Goal: Task Accomplishment & Management: Manage account settings

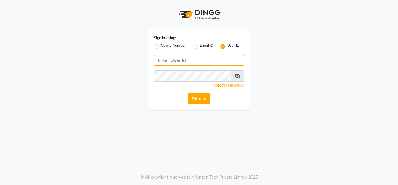
type input "8879743692"
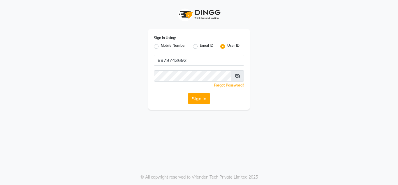
click at [161, 46] on label "Mobile Number" at bounding box center [173, 46] width 25 height 7
click at [161, 46] on input "Mobile Number" at bounding box center [163, 45] width 4 height 4
radio input "true"
radio input "false"
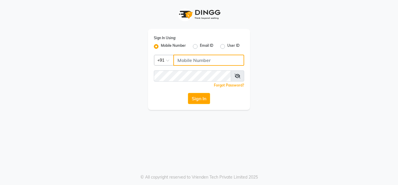
click at [195, 58] on input "Username" at bounding box center [209, 60] width 71 height 11
type input "8879743692"
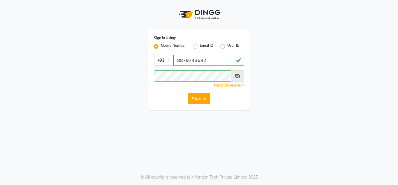
click at [205, 101] on button "Sign In" at bounding box center [199, 98] width 22 height 11
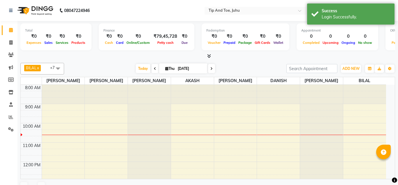
select select "en"
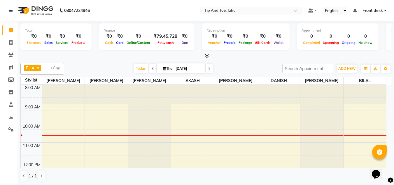
click at [56, 72] on span at bounding box center [58, 68] width 12 height 11
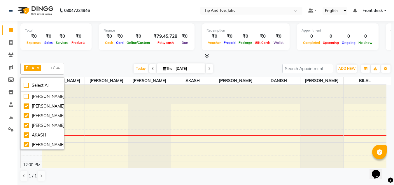
scroll to position [12, 0]
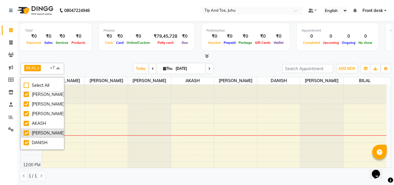
click at [26, 134] on div "[PERSON_NAME]" at bounding box center [42, 133] width 37 height 6
checkbox input "false"
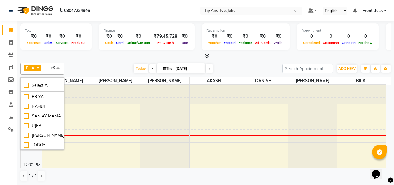
scroll to position [170, 0]
click at [83, 53] on div "Total ₹0 Expenses ₹0 Sales ₹0 Services ₹0 Products Finance ₹0 Cash ₹0 Card ₹0 O…" at bounding box center [205, 40] width 371 height 38
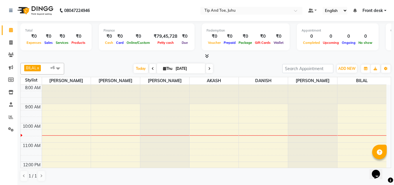
click at [57, 65] on span at bounding box center [58, 68] width 12 height 11
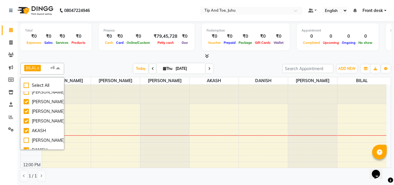
scroll to position [0, 0]
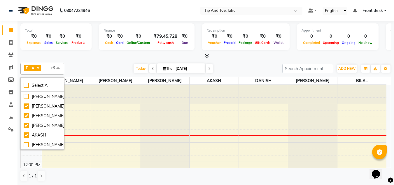
click at [86, 54] on div at bounding box center [205, 56] width 371 height 6
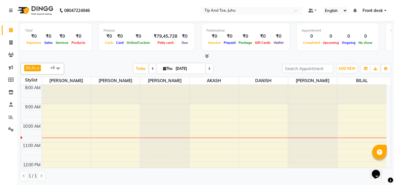
click at [163, 69] on icon at bounding box center [164, 69] width 3 height 4
select select "9"
select select "2025"
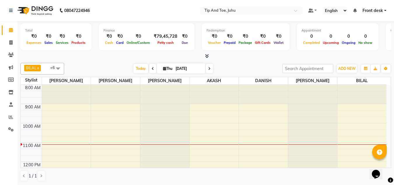
click at [207, 70] on span at bounding box center [209, 68] width 7 height 9
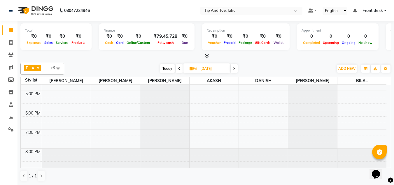
click at [165, 69] on span "Today" at bounding box center [167, 68] width 15 height 9
type input "[DATE]"
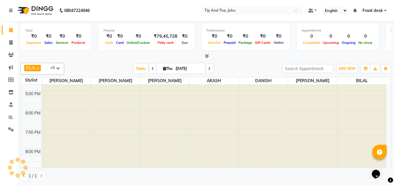
scroll to position [58, 0]
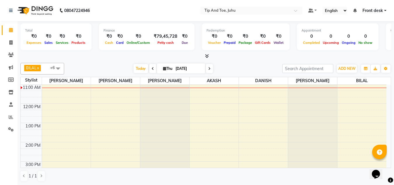
click at [164, 69] on icon at bounding box center [164, 69] width 3 height 4
select select "9"
select select "2025"
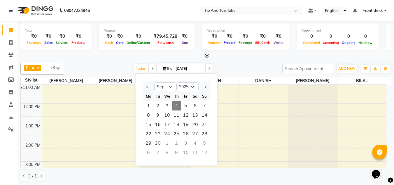
click at [244, 64] on div "Today Thu 04-09-2025 Jan Feb Mar Apr May Jun Jul Aug Sep Oct Nov Dec 2015 2016 …" at bounding box center [173, 68] width 212 height 9
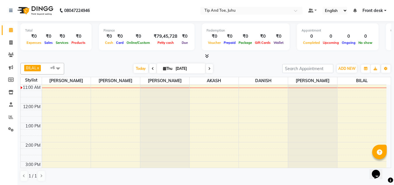
click at [185, 69] on input "[DATE]" at bounding box center [188, 68] width 29 height 9
select select "9"
select select "2025"
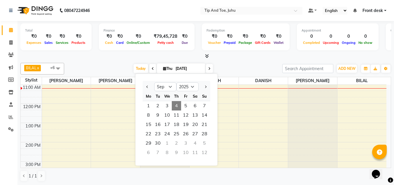
click at [92, 64] on div "Today Thu 04-09-2025 Jan Feb Mar Apr May Jun Jul Aug Sep Oct Nov Dec 2015 2016 …" at bounding box center [173, 68] width 212 height 9
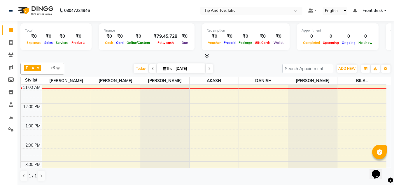
click at [92, 64] on div "Today Thu 04-09-2025" at bounding box center [173, 68] width 212 height 9
click at [172, 70] on span "Thu" at bounding box center [168, 68] width 12 height 4
select select "9"
select select "2025"
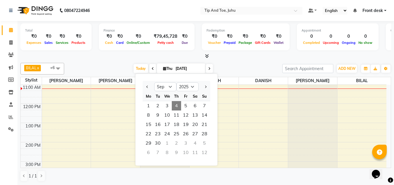
click at [110, 63] on div "BILAL x NISHANT x SADHNA x AKSHATA x AKASH x DANISH x Angeli kharei x +6 Select…" at bounding box center [205, 69] width 371 height 12
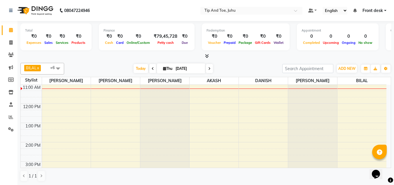
click at [172, 69] on span "Thu" at bounding box center [168, 68] width 12 height 4
select select "9"
select select "2025"
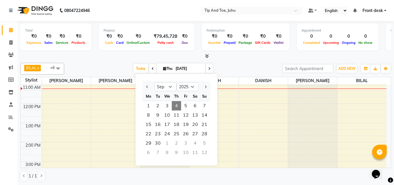
click at [228, 67] on div "Today Thu 04-09-2025 Jan Feb Mar Apr May Jun Jul Aug Sep Oct Nov Dec 2015 2016 …" at bounding box center [173, 68] width 212 height 9
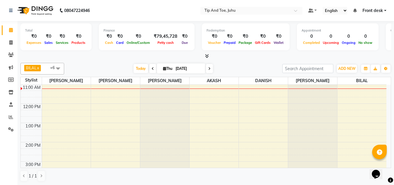
click at [183, 68] on input "[DATE]" at bounding box center [188, 68] width 29 height 9
select select "9"
select select "2025"
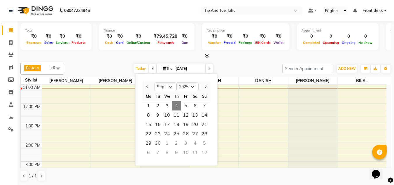
click at [123, 64] on div "Today Thu 04-09-2025 Jan Feb Mar Apr May Jun Jul Aug Sep Oct Nov Dec 2015 2016 …" at bounding box center [173, 68] width 212 height 9
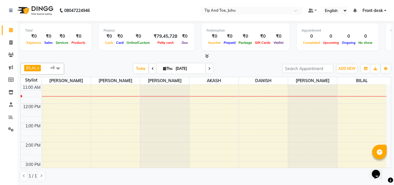
click at [210, 70] on span at bounding box center [209, 68] width 7 height 9
type input "05-09-2025"
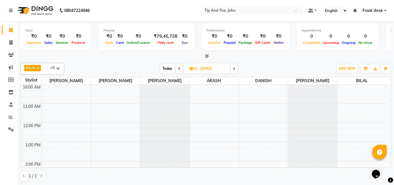
scroll to position [0, 0]
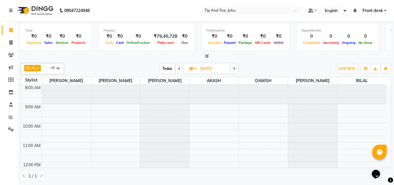
click at [59, 64] on span at bounding box center [58, 68] width 12 height 11
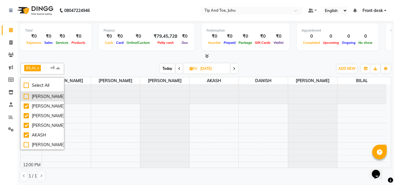
click at [36, 94] on div "[PERSON_NAME]" at bounding box center [42, 96] width 37 height 6
checkbox input "true"
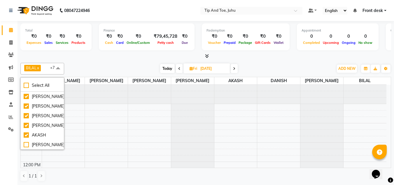
click at [89, 63] on div "BILAL x NISHANT x SADHNA x AKSHATA x AKASH x DANISH x Angeli kharei x DHANSHREE…" at bounding box center [205, 69] width 371 height 12
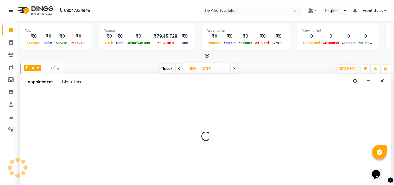
scroll to position [0, 0]
select select "37331"
select select "tentative"
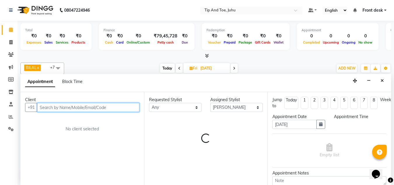
select select "585"
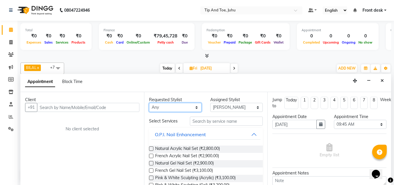
click at [180, 105] on select "Any AJAY UTKAR AKASH AKSHATA Angeli kharei AZHAR BILAL DANISH DHANSHREE KEISHEE…" at bounding box center [175, 107] width 53 height 9
select select "37331"
click at [149, 103] on select "Any AJAY UTKAR AKASH AKSHATA Angeli kharei AZHAR BILAL DANISH DHANSHREE KEISHEE…" at bounding box center [175, 107] width 53 height 9
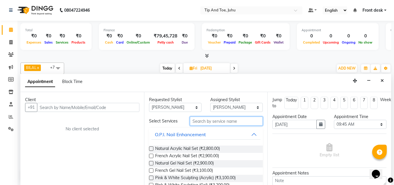
click at [209, 120] on input "text" at bounding box center [226, 120] width 73 height 9
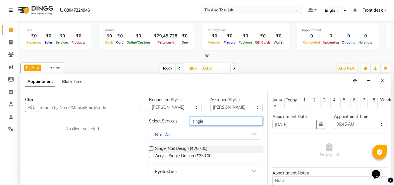
type input "single"
click at [172, 174] on div "Eyelashes" at bounding box center [166, 170] width 22 height 7
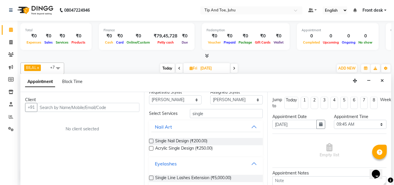
scroll to position [14, 0]
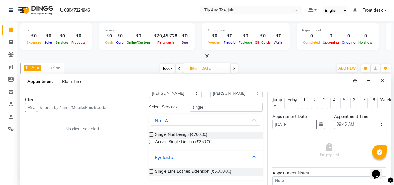
click at [150, 170] on label at bounding box center [151, 171] width 4 height 4
click at [150, 170] on input "checkbox" at bounding box center [151, 172] width 4 height 4
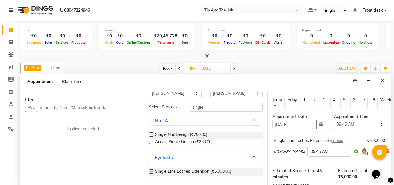
checkbox input "false"
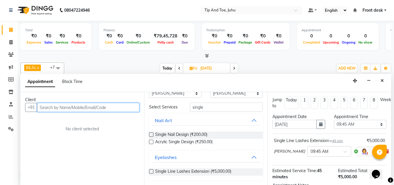
click at [93, 109] on input "text" at bounding box center [88, 107] width 102 height 9
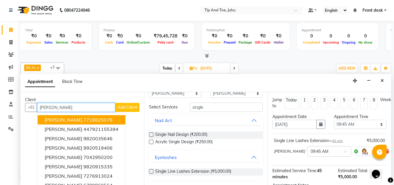
click at [83, 119] on ngb-highlight "7718825076" at bounding box center [97, 120] width 29 height 6
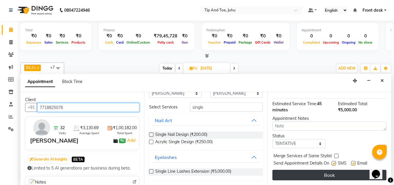
scroll to position [71, 0]
type input "7718825076"
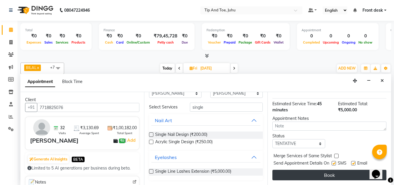
click at [333, 173] on button "Book" at bounding box center [329, 174] width 114 height 11
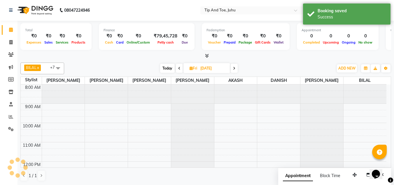
scroll to position [0, 0]
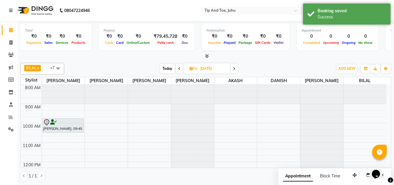
click at [167, 66] on span "Today" at bounding box center [167, 68] width 15 height 9
type input "[DATE]"
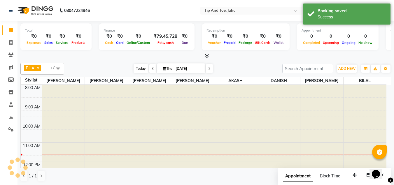
scroll to position [58, 0]
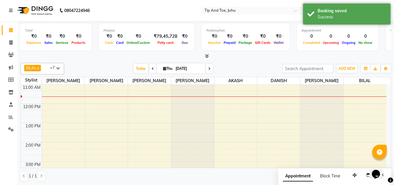
click at [242, 60] on div "BILAL x NISHANT x SADHNA x AKSHATA x AKASH x DANISH x Angeli kharei x DHANSHREE…" at bounding box center [205, 121] width 371 height 123
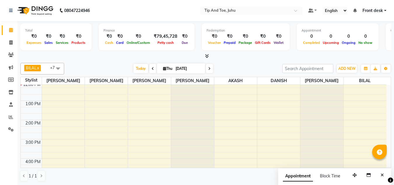
scroll to position [80, 0]
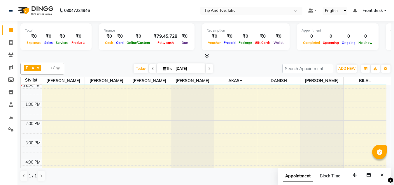
click at [59, 70] on span at bounding box center [58, 68] width 12 height 11
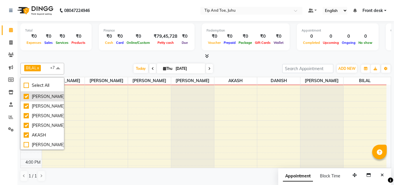
click at [26, 95] on div "[PERSON_NAME]" at bounding box center [42, 96] width 37 height 6
checkbox input "false"
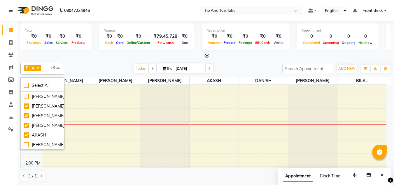
scroll to position [50, 0]
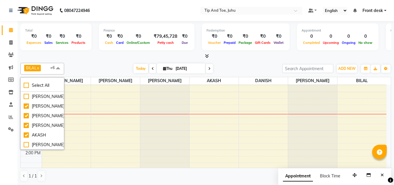
click at [106, 64] on div "BILAL x NISHANT x SADHNA x AKSHATA x AKASH x DANISH x Angeli kharei x +6 Select…" at bounding box center [205, 69] width 371 height 12
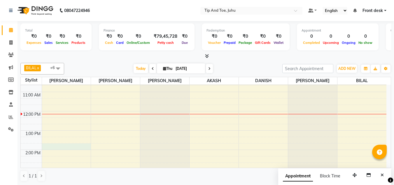
click at [63, 149] on div "8:00 AM 9:00 AM 10:00 AM 11:00 AM 12:00 PM 1:00 PM 2:00 PM 3:00 PM 4:00 PM 5:00…" at bounding box center [204, 159] width 366 height 250
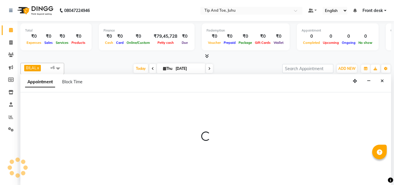
scroll to position [0, 0]
select select "37351"
select select "tentative"
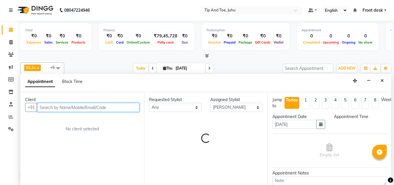
select select "825"
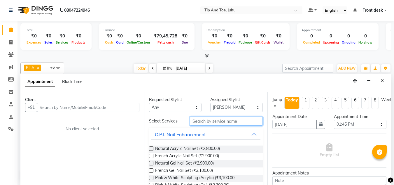
click at [205, 122] on input "text" at bounding box center [226, 120] width 73 height 9
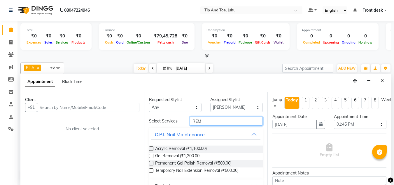
type input "REM"
click at [152, 163] on label at bounding box center [151, 163] width 4 height 4
click at [152, 163] on input "checkbox" at bounding box center [151, 164] width 4 height 4
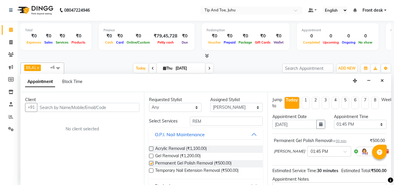
checkbox input "false"
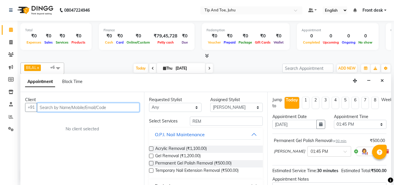
click at [110, 109] on input "text" at bounding box center [88, 107] width 102 height 9
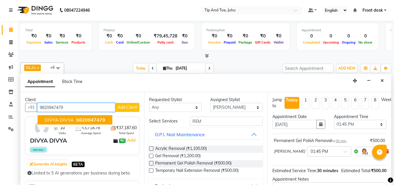
drag, startPoint x: 69, startPoint y: 121, endPoint x: 190, endPoint y: 121, distance: 120.8
click at [70, 121] on span "DIVYA DIVYA" at bounding box center [59, 120] width 29 height 6
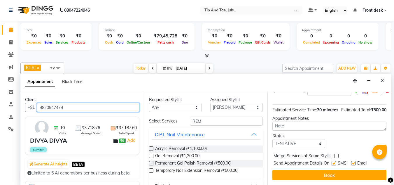
scroll to position [71, 0]
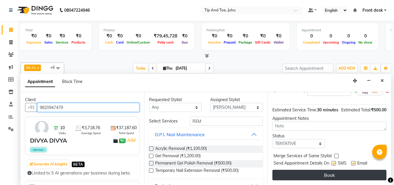
type input "9820947479"
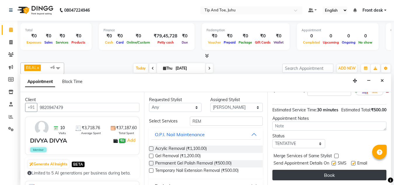
click at [313, 170] on button "Book" at bounding box center [329, 174] width 114 height 11
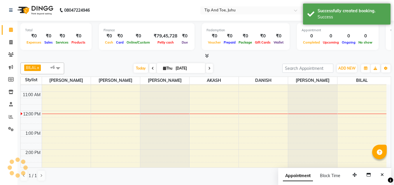
scroll to position [0, 0]
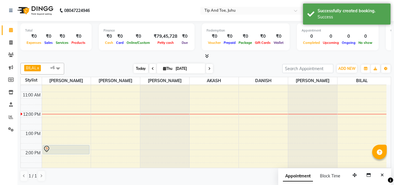
click at [140, 71] on span "Today" at bounding box center [141, 68] width 15 height 9
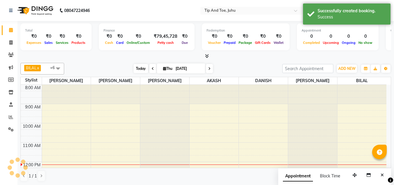
scroll to position [77, 0]
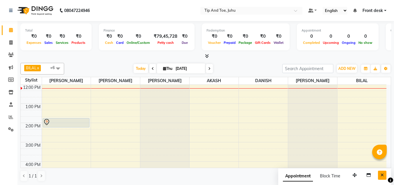
click at [381, 174] on icon "Close" at bounding box center [382, 175] width 3 height 4
click at [381, 174] on div "1 / 1" at bounding box center [205, 175] width 371 height 11
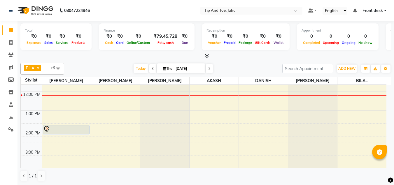
click at [214, 118] on div "8:00 AM 9:00 AM 10:00 AM 11:00 AM 12:00 PM 1:00 PM 2:00 PM 3:00 PM 4:00 PM 5:00…" at bounding box center [204, 139] width 366 height 250
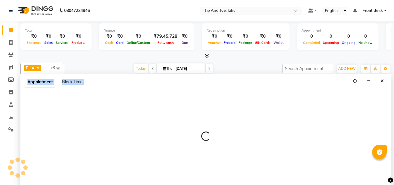
select select "37330"
select select "tentative"
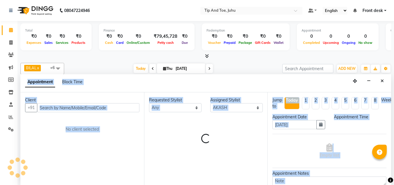
scroll to position [0, 0]
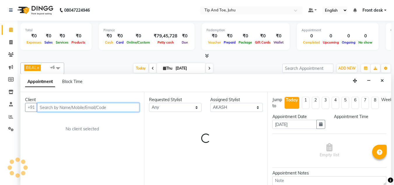
select select "795"
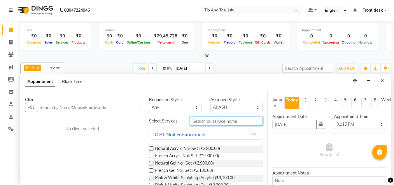
click at [216, 119] on input "text" at bounding box center [226, 120] width 73 height 9
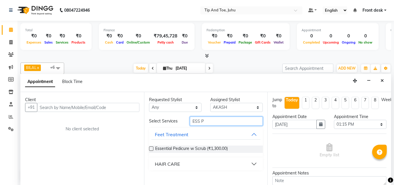
type input "ESS P"
click at [151, 148] on label at bounding box center [151, 148] width 4 height 4
click at [151, 148] on input "checkbox" at bounding box center [151, 149] width 4 height 4
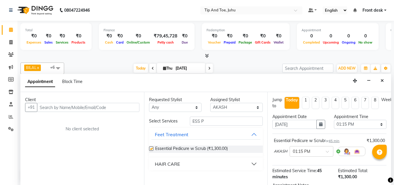
checkbox input "false"
click at [222, 111] on select "Select AJAY UTKAR AKASH AKSHATA Angeli kharei AZHAR BILAL DANISH DHANSHREE KEIS…" at bounding box center [236, 107] width 53 height 9
select select "37351"
click at [210, 103] on select "Select AJAY UTKAR AKASH AKSHATA Angeli kharei AZHAR BILAL DANISH DHANSHREE KEIS…" at bounding box center [236, 107] width 53 height 9
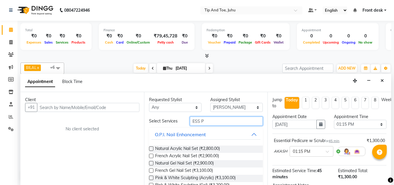
click at [205, 120] on input "ESS P" at bounding box center [226, 120] width 73 height 9
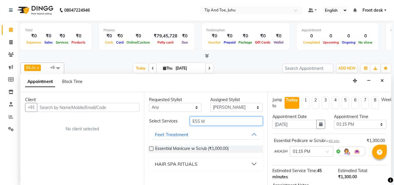
type input "ESS M"
click at [151, 149] on label at bounding box center [151, 148] width 4 height 4
click at [151, 149] on input "checkbox" at bounding box center [151, 149] width 4 height 4
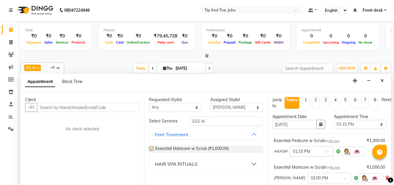
checkbox input "false"
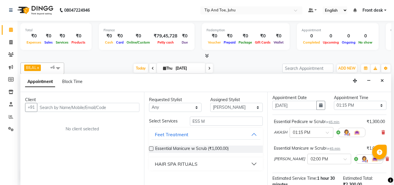
scroll to position [29, 0]
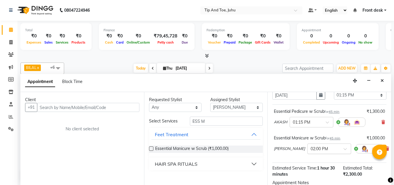
click at [344, 148] on span at bounding box center [347, 150] width 7 height 6
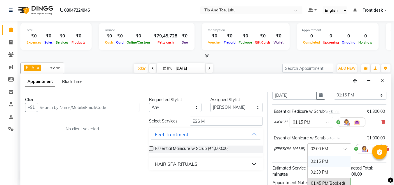
click at [310, 159] on div "01:15 PM" at bounding box center [329, 161] width 43 height 11
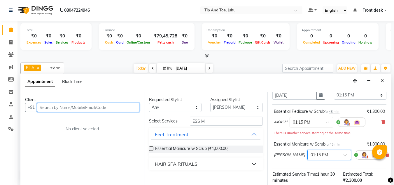
click at [99, 106] on input "text" at bounding box center [88, 107] width 102 height 9
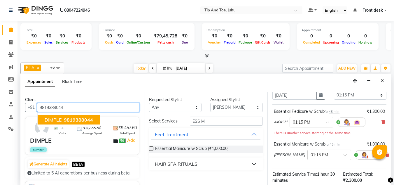
click at [86, 119] on span "9819388044" at bounding box center [78, 120] width 29 height 6
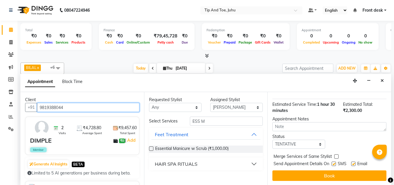
scroll to position [104, 0]
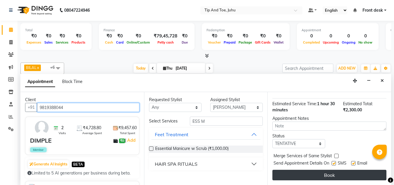
type input "9819388044"
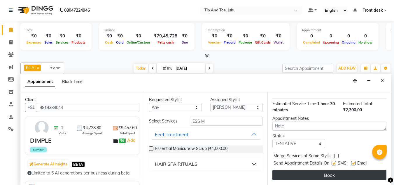
click at [318, 169] on button "Book" at bounding box center [329, 174] width 114 height 11
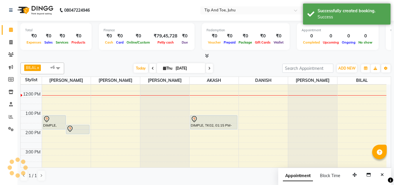
scroll to position [0, 0]
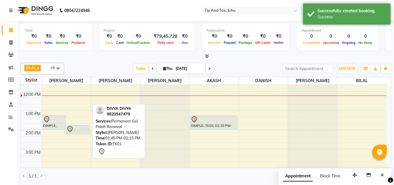
click at [76, 128] on div at bounding box center [78, 128] width 22 height 7
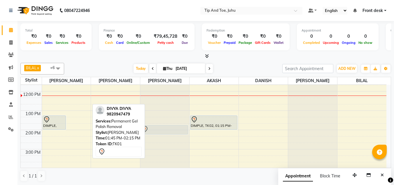
drag, startPoint x: 76, startPoint y: 128, endPoint x: 149, endPoint y: 128, distance: 72.9
click at [149, 128] on tr "DIMPLE, TK02, 01:15 PM-02:00 PM, Essential Manicure w Scrub DIVYA DIVYA, TK01, …" at bounding box center [204, 139] width 366 height 250
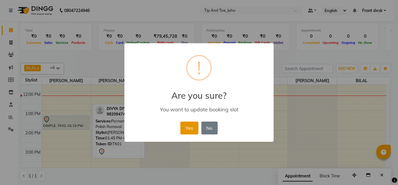
click at [190, 133] on button "Yes" at bounding box center [190, 127] width 18 height 13
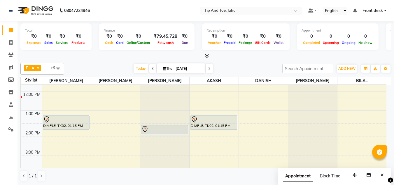
click at [223, 70] on div "Today Thu 04-09-2025" at bounding box center [173, 68] width 212 height 9
click at [384, 176] on button "Close" at bounding box center [382, 174] width 8 height 9
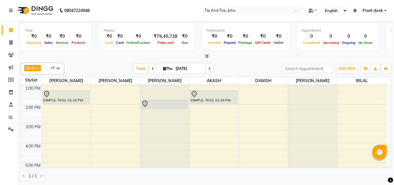
scroll to position [99, 0]
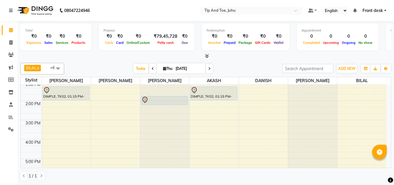
click at [110, 130] on div "8:00 AM 9:00 AM 10:00 AM 11:00 AM 12:00 PM 1:00 PM 2:00 PM 3:00 PM 4:00 PM 5:00…" at bounding box center [204, 110] width 366 height 250
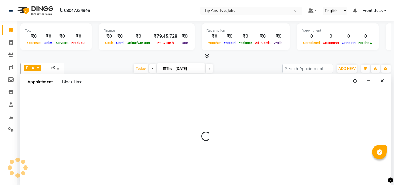
scroll to position [0, 0]
select select "37337"
select select "915"
select select "tentative"
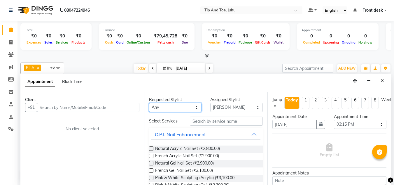
click at [186, 107] on select "Any AJAY UTKAR AKASH AKSHATA Angeli kharei AZHAR BILAL DANISH DHANSHREE KEISHEE…" at bounding box center [175, 107] width 53 height 9
select select "37337"
click at [149, 103] on select "Any AJAY UTKAR AKASH AKSHATA Angeli kharei AZHAR BILAL DANISH DHANSHREE KEISHEE…" at bounding box center [175, 107] width 53 height 9
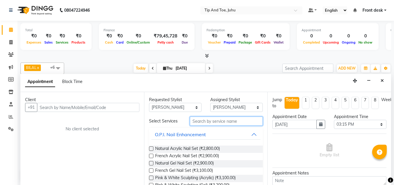
click at [226, 117] on input "text" at bounding box center [226, 120] width 73 height 9
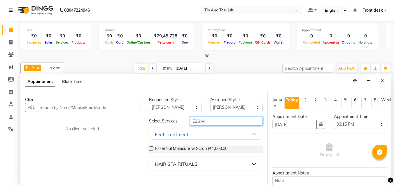
type input "ESS M"
click at [149, 148] on label at bounding box center [151, 148] width 4 height 4
click at [149, 148] on input "checkbox" at bounding box center [151, 149] width 4 height 4
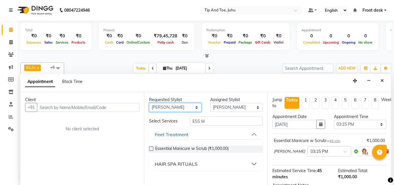
checkbox input "false"
click at [163, 106] on select "Any AJAY UTKAR AKASH AKSHATA Angeli kharei AZHAR BILAL DANISH DHANSHREE KEISHEE…" at bounding box center [175, 107] width 53 height 9
select select "37330"
click at [149, 103] on select "Any AJAY UTKAR AKASH AKSHATA Angeli kharei AZHAR BILAL DANISH DHANSHREE KEISHEE…" at bounding box center [175, 107] width 53 height 9
select select "37330"
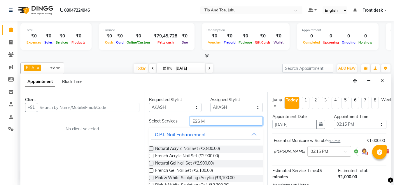
click at [221, 121] on input "ESS M" at bounding box center [226, 120] width 73 height 9
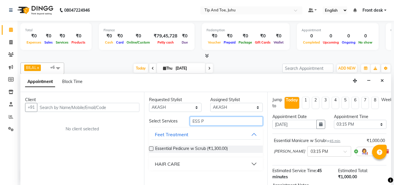
type input "ESS P"
drag, startPoint x: 151, startPoint y: 148, endPoint x: 244, endPoint y: 161, distance: 94.1
click at [152, 148] on label at bounding box center [151, 148] width 4 height 4
click at [152, 148] on input "checkbox" at bounding box center [151, 149] width 4 height 4
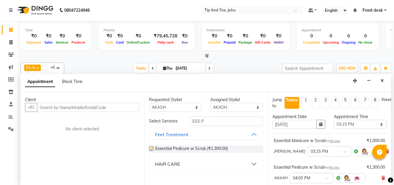
checkbox input "false"
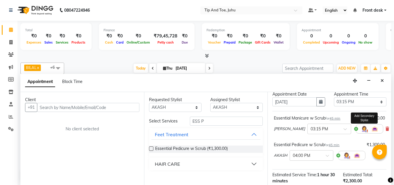
scroll to position [29, 0]
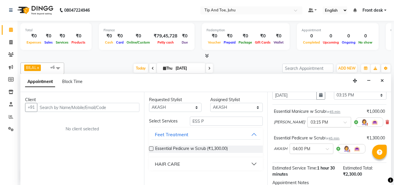
click at [344, 121] on span at bounding box center [347, 124] width 7 height 6
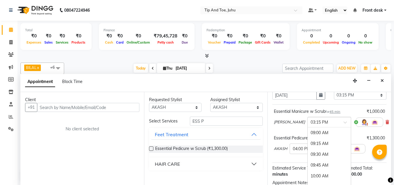
scroll to position [270, 0]
click at [308, 144] on div "03:30 PM" at bounding box center [329, 143] width 43 height 11
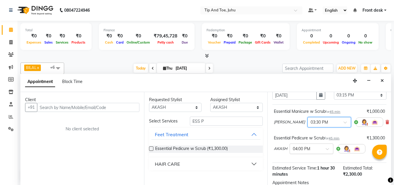
click at [327, 148] on span at bounding box center [329, 150] width 7 height 6
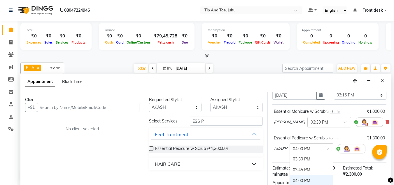
scroll to position [281, 0]
click at [312, 158] on div "03:30 PM" at bounding box center [311, 160] width 43 height 11
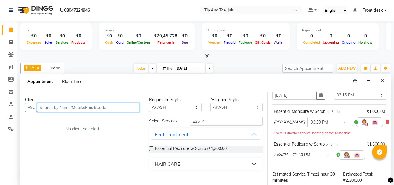
click at [123, 111] on input "text" at bounding box center [88, 107] width 102 height 9
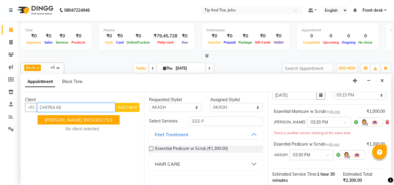
click at [92, 121] on ngb-highlight "9833201703" at bounding box center [97, 120] width 29 height 6
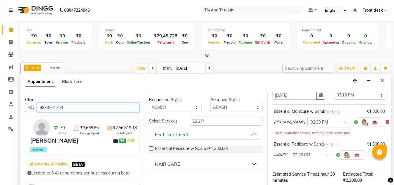
scroll to position [104, 0]
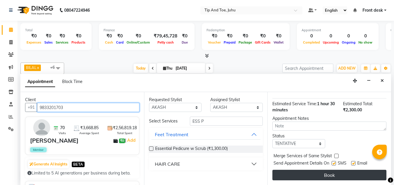
type input "9833201703"
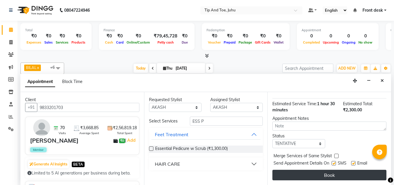
click at [314, 171] on button "Book" at bounding box center [329, 174] width 114 height 11
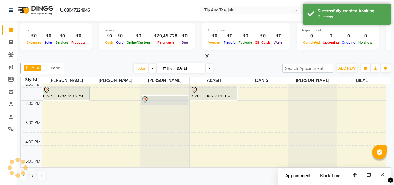
scroll to position [0, 0]
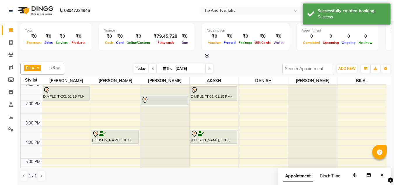
click at [144, 69] on span "Today" at bounding box center [141, 68] width 15 height 9
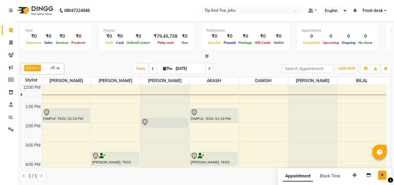
click at [384, 175] on icon "Close" at bounding box center [382, 175] width 3 height 4
click at [209, 70] on span at bounding box center [209, 68] width 7 height 9
type input "05-09-2025"
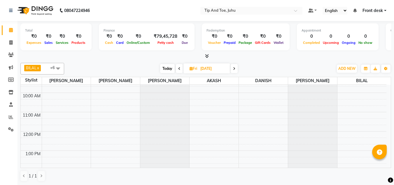
scroll to position [29, 0]
click at [58, 117] on div "8:00 AM 9:00 AM 10:00 AM 11:00 AM 12:00 PM 1:00 PM 2:00 PM 3:00 PM 4:00 PM 5:00…" at bounding box center [204, 180] width 366 height 250
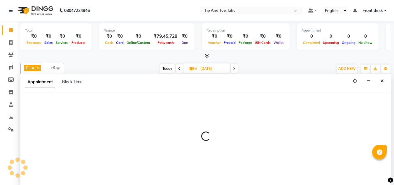
scroll to position [0, 0]
select select "37351"
select select "660"
select select "tentative"
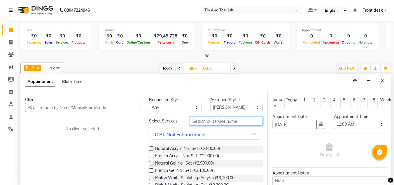
click at [204, 120] on input "text" at bounding box center [226, 120] width 73 height 9
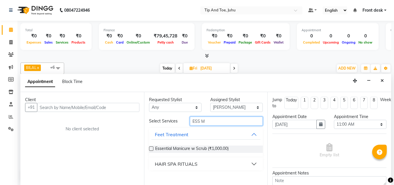
type input "ESS M"
click at [151, 149] on label at bounding box center [151, 148] width 4 height 4
click at [151, 149] on input "checkbox" at bounding box center [151, 149] width 4 height 4
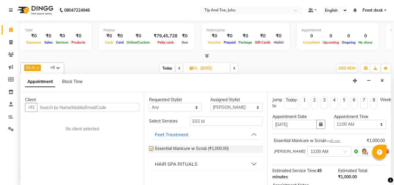
checkbox input "false"
click at [227, 110] on select "Select AJAY UTKAR AKASH AKSHATA Angeli kharei AZHAR BILAL DANISH DHANSHREE KEIS…" at bounding box center [236, 107] width 53 height 9
select select "37330"
click at [210, 103] on select "Select AJAY UTKAR AKASH AKSHATA Angeli kharei AZHAR BILAL DANISH DHANSHREE KEIS…" at bounding box center [236, 107] width 53 height 9
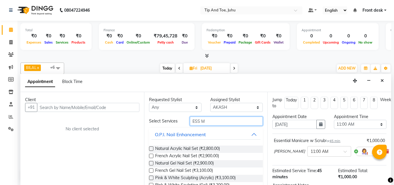
click at [205, 123] on input "ESS M" at bounding box center [226, 120] width 73 height 9
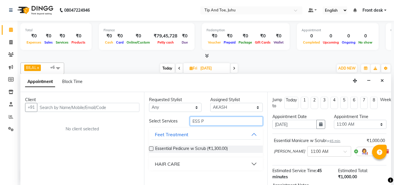
type input "ESS P"
click at [150, 148] on label at bounding box center [151, 148] width 4 height 4
click at [150, 148] on input "checkbox" at bounding box center [151, 149] width 4 height 4
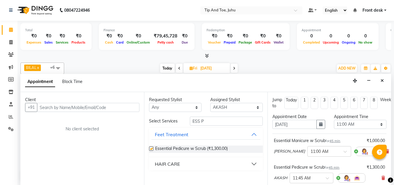
checkbox input "false"
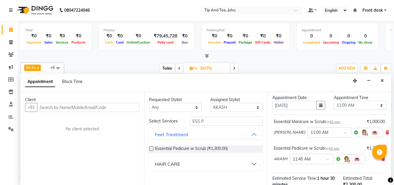
scroll to position [29, 0]
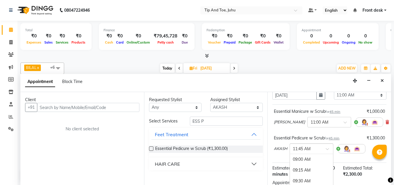
click at [327, 149] on span at bounding box center [329, 150] width 7 height 6
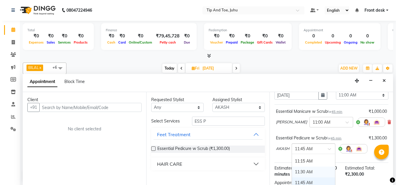
scroll to position [84, 0]
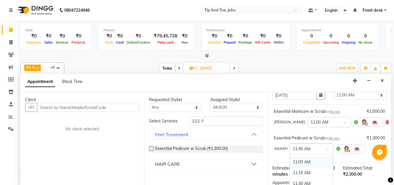
click at [310, 159] on div "11:00 AM" at bounding box center [311, 161] width 43 height 11
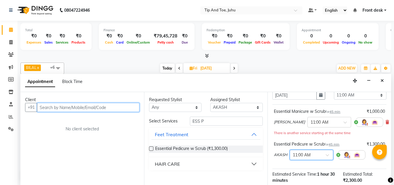
click at [94, 109] on input "text" at bounding box center [88, 107] width 102 height 9
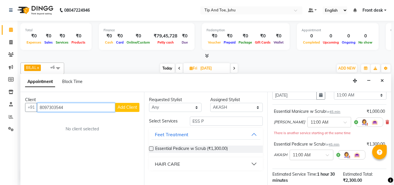
type input "8097303544"
click at [127, 110] on button "Add Client" at bounding box center [127, 107] width 24 height 9
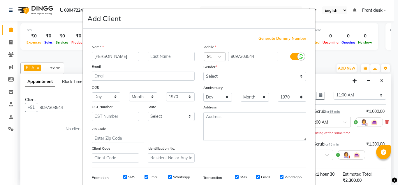
type input "PRAJAKTA"
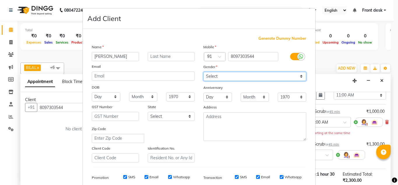
click at [253, 76] on select "Select Male Female Other Prefer Not To Say" at bounding box center [255, 76] width 103 height 9
select select "female"
click at [204, 72] on select "Select Male Female Other Prefer Not To Say" at bounding box center [255, 76] width 103 height 9
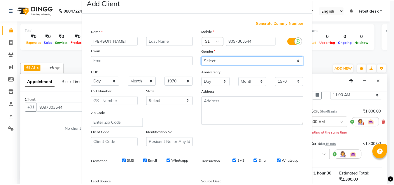
scroll to position [85, 0]
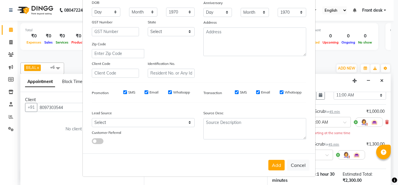
click at [270, 164] on button "Add" at bounding box center [277, 165] width 16 height 11
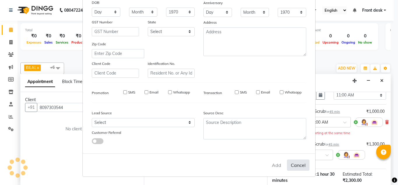
select select
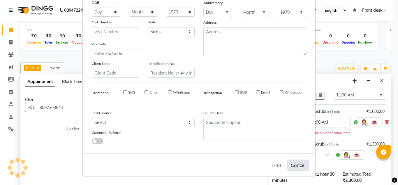
select select
checkbox input "false"
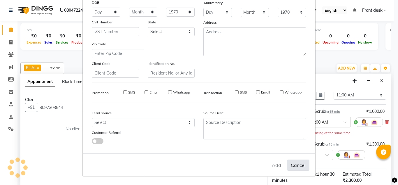
checkbox input "false"
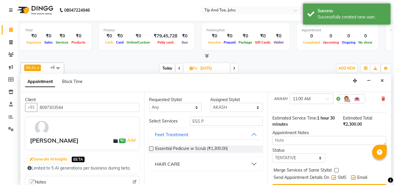
scroll to position [104, 0]
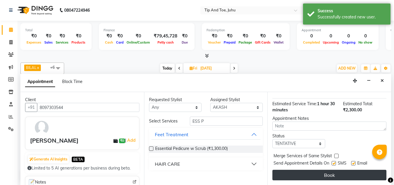
click at [324, 169] on button "Book" at bounding box center [329, 174] width 114 height 11
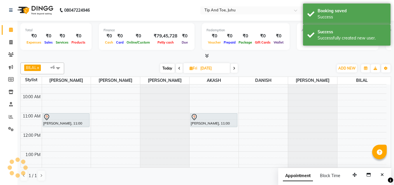
scroll to position [0, 0]
click at [168, 67] on span "Today" at bounding box center [167, 68] width 15 height 9
type input "[DATE]"
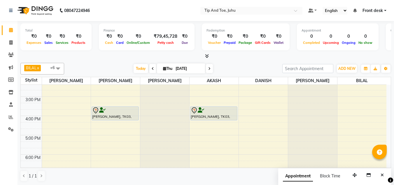
scroll to position [136, 0]
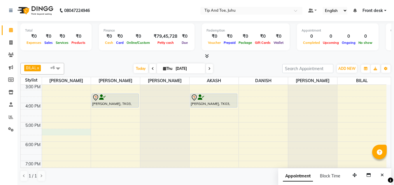
click at [51, 132] on div "8:00 AM 9:00 AM 10:00 AM 11:00 AM 12:00 PM 1:00 PM 2:00 PM 3:00 PM 4:00 PM 5:00…" at bounding box center [204, 74] width 366 height 250
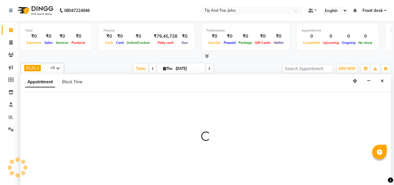
scroll to position [0, 0]
select select "37351"
select select "1035"
select select "tentative"
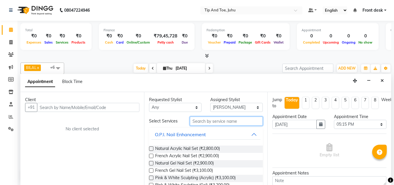
click at [201, 122] on input "text" at bounding box center [226, 120] width 73 height 9
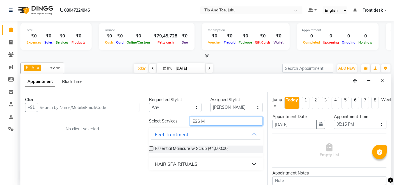
type input "ESS M"
click at [150, 148] on label at bounding box center [151, 148] width 4 height 4
click at [150, 148] on input "checkbox" at bounding box center [151, 149] width 4 height 4
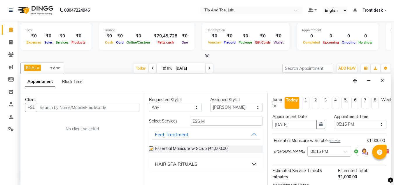
checkbox input "false"
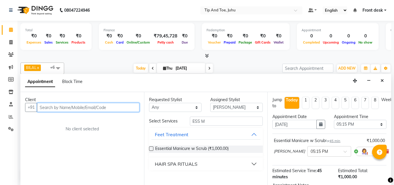
click at [124, 107] on input "text" at bounding box center [88, 107] width 102 height 9
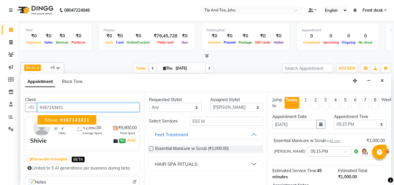
click at [73, 123] on button "Shivie 9167143431" at bounding box center [67, 119] width 59 height 9
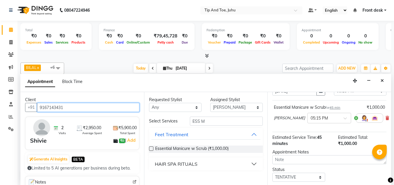
scroll to position [71, 0]
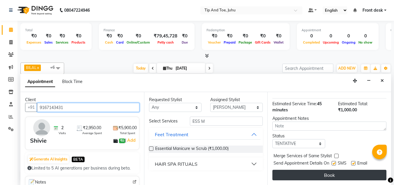
type input "9167143431"
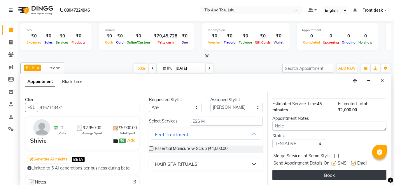
click at [316, 169] on button "Book" at bounding box center [329, 174] width 114 height 11
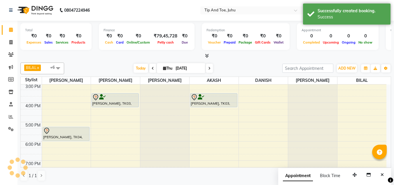
scroll to position [0, 0]
click at [137, 67] on span "Today" at bounding box center [141, 68] width 15 height 9
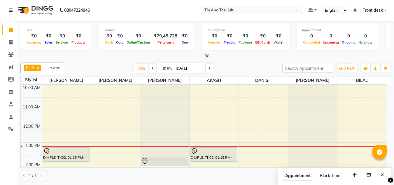
scroll to position [67, 0]
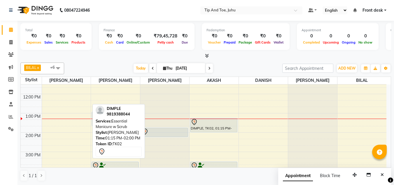
drag, startPoint x: 65, startPoint y: 126, endPoint x: 109, endPoint y: 123, distance: 43.6
click at [109, 123] on div "BILAL x NISHANT x SADHNA x AKSHATA x AKASH x DANISH x Angeli kharei x +6 Select…" at bounding box center [205, 121] width 371 height 123
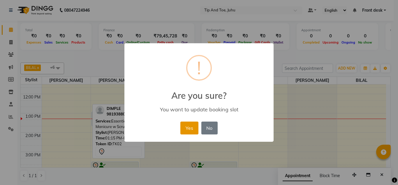
click at [186, 126] on button "Yes" at bounding box center [190, 127] width 18 height 13
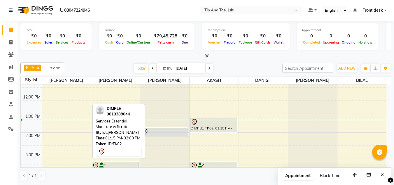
click at [111, 60] on div "Total ₹0 Expenses ₹0 Sales ₹0 Services ₹0 Products Finance ₹0 Cash ₹0 Card ₹0 O…" at bounding box center [206, 103] width 377 height 164
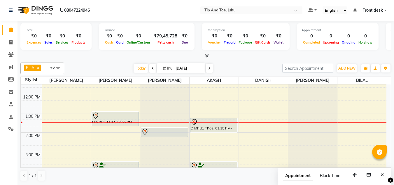
click at [242, 67] on div "Today Thu 04-09-2025" at bounding box center [173, 68] width 212 height 9
click at [270, 69] on div "Today Thu 04-09-2025" at bounding box center [173, 68] width 212 height 9
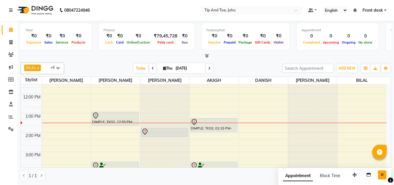
click at [384, 174] on button "Close" at bounding box center [382, 174] width 8 height 9
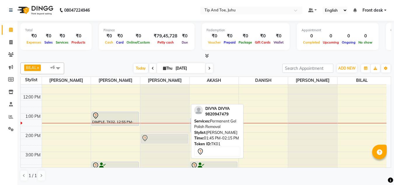
click at [167, 135] on div "DIVYA DIVYA, TK01, 01:45 PM-02:15 PM, Permanent Gel Polish Removal DIVYA DIVYA,…" at bounding box center [164, 142] width 49 height 250
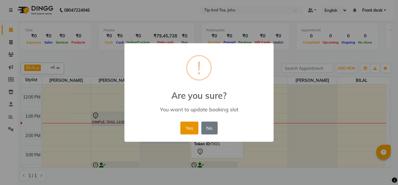
click at [196, 126] on button "Yes" at bounding box center [190, 127] width 18 height 13
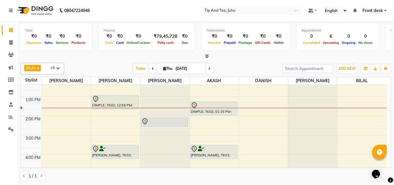
scroll to position [88, 0]
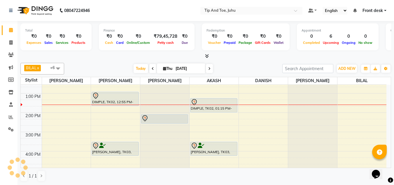
click at [237, 62] on div "BILAL x NISHANT x SADHNA x AKSHATA x AKASH x DANISH x Angeli kharei x +6 Select…" at bounding box center [205, 121] width 371 height 123
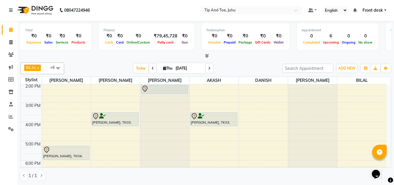
scroll to position [146, 0]
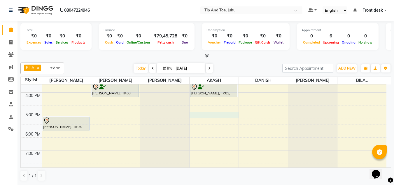
click at [204, 115] on div "8:00 AM 9:00 AM 10:00 AM 11:00 AM 12:00 PM 1:00 PM 2:00 PM 3:00 PM 4:00 PM 5:00…" at bounding box center [204, 63] width 366 height 250
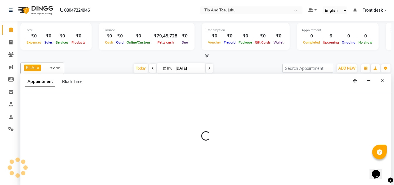
select select "37330"
select select "1020"
select select "tentative"
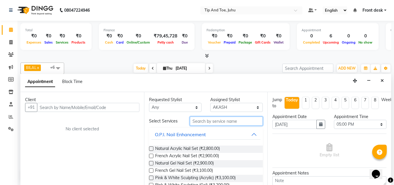
click at [222, 120] on input "text" at bounding box center [226, 120] width 73 height 9
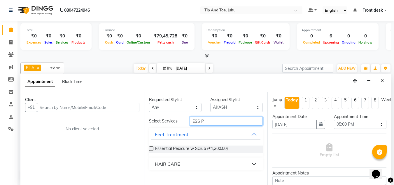
type input "ESS P"
click at [150, 147] on label at bounding box center [151, 148] width 4 height 4
click at [150, 147] on input "checkbox" at bounding box center [151, 149] width 4 height 4
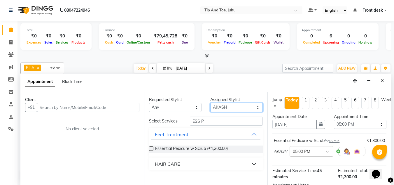
checkbox input "false"
click at [234, 108] on select "Select AJAY UTKAR AKASH AKSHATA Angeli kharei AZHAR BILAL DANISH DHANSHREE KEIS…" at bounding box center [236, 107] width 53 height 9
select select "39814"
click at [210, 103] on select "Select AJAY UTKAR AKASH AKSHATA Angeli kharei AZHAR BILAL DANISH DHANSHREE KEIS…" at bounding box center [236, 107] width 53 height 9
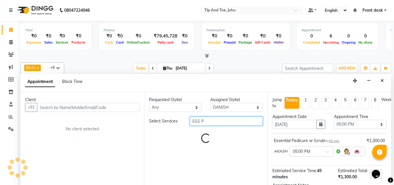
click at [208, 123] on input "ESS P" at bounding box center [226, 120] width 73 height 9
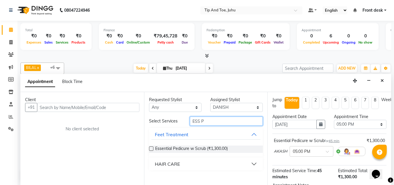
type input "ESS P"
click at [152, 149] on label at bounding box center [151, 148] width 4 height 4
click at [152, 149] on input "checkbox" at bounding box center [151, 149] width 4 height 4
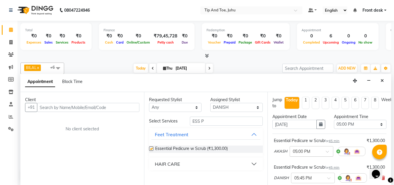
checkbox input "false"
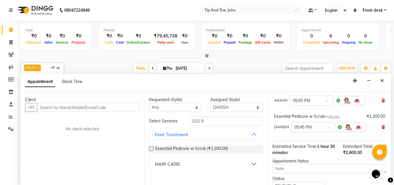
scroll to position [58, 0]
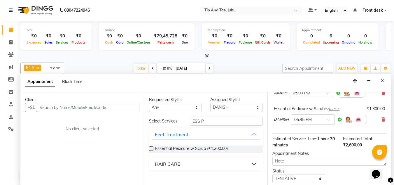
click at [330, 121] on span at bounding box center [330, 121] width 7 height 6
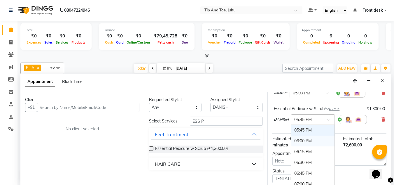
click at [307, 142] on div "06:00 PM" at bounding box center [312, 140] width 43 height 11
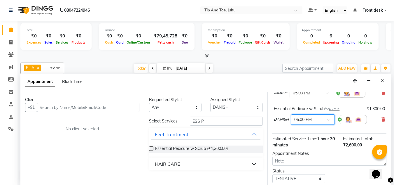
click at [327, 118] on div at bounding box center [312, 119] width 43 height 6
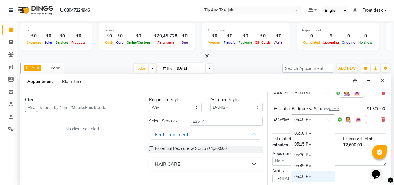
scroll to position [342, 0]
click at [303, 132] on div "05:00 PM" at bounding box center [312, 133] width 43 height 11
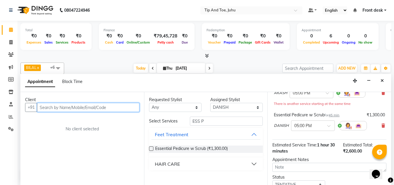
click at [100, 109] on input "text" at bounding box center [88, 107] width 102 height 9
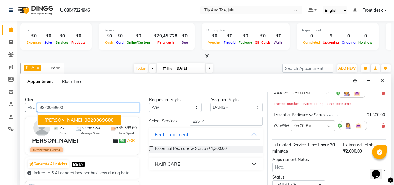
drag, startPoint x: 92, startPoint y: 120, endPoint x: 95, endPoint y: 120, distance: 2.9
click at [93, 120] on span "9820069600" at bounding box center [99, 120] width 29 height 6
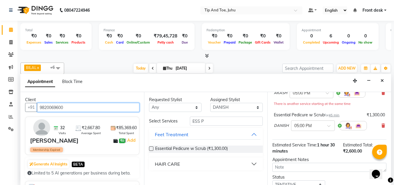
scroll to position [104, 0]
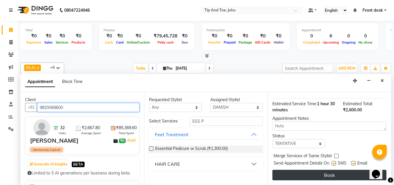
type input "9820069600"
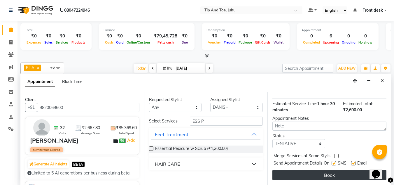
click at [306, 171] on button "Book" at bounding box center [329, 174] width 114 height 11
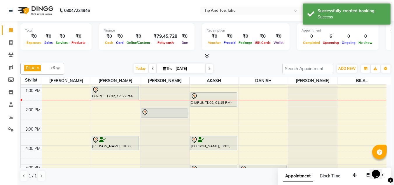
scroll to position [88, 0]
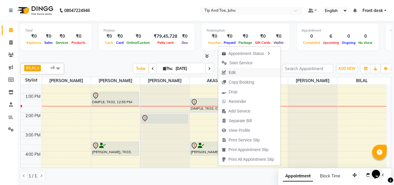
click at [236, 75] on span "Edit" at bounding box center [228, 73] width 21 height 10
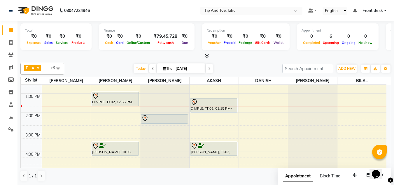
select select "tentative"
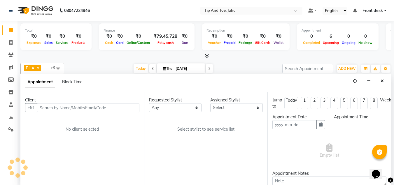
scroll to position [0, 0]
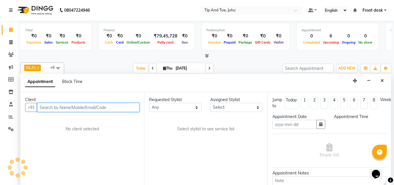
type input "[DATE]"
select select "37330"
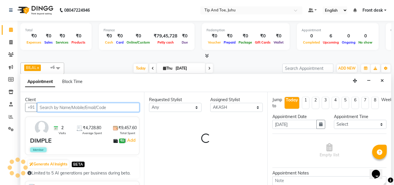
scroll to position [97, 0]
select select "2530"
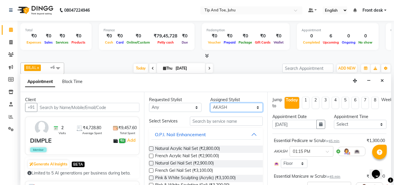
click at [221, 106] on select "Select AJAY UTKAR AKASH AKSHATA Angeli kharei AZHAR BILAL DANISH DHANSHREE KEIS…" at bounding box center [236, 107] width 53 height 9
select select "39814"
click at [210, 103] on select "Select AJAY UTKAR AKASH AKSHATA Angeli kharei AZHAR BILAL DANISH DHANSHREE KEIS…" at bounding box center [236, 107] width 53 height 9
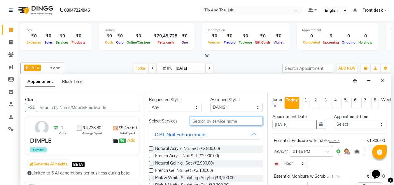
click at [215, 123] on input "text" at bounding box center [226, 120] width 73 height 9
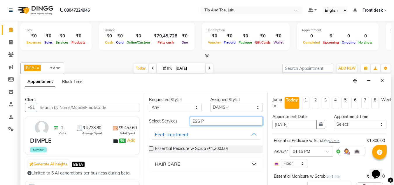
type input "ESS P"
click at [150, 151] on div at bounding box center [151, 149] width 4 height 6
click at [151, 149] on label at bounding box center [151, 148] width 4 height 4
click at [151, 149] on input "checkbox" at bounding box center [151, 149] width 4 height 4
checkbox input "false"
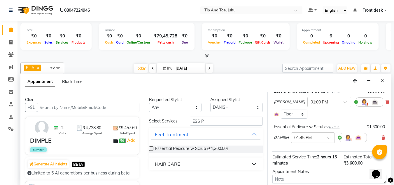
scroll to position [88, 0]
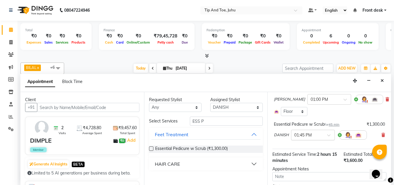
click at [327, 134] on div at bounding box center [312, 134] width 43 height 6
click at [307, 147] on div "01:15 PM" at bounding box center [312, 147] width 43 height 11
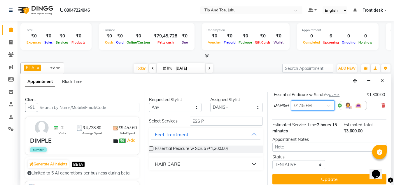
scroll to position [132, 0]
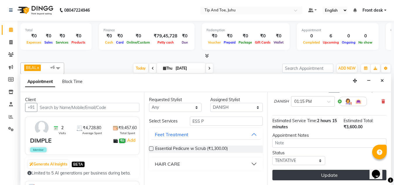
click at [325, 174] on button "Update" at bounding box center [329, 174] width 114 height 11
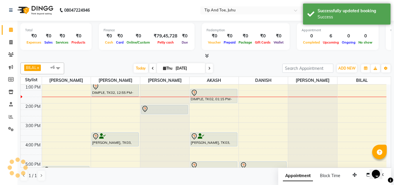
scroll to position [0, 0]
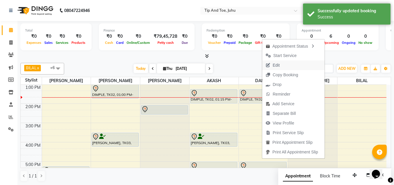
click at [284, 66] on button "Edit" at bounding box center [293, 65] width 62 height 10
select select "tentative"
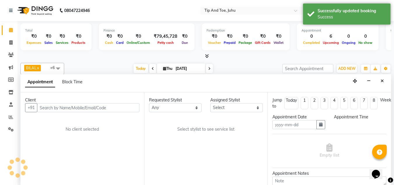
type input "[DATE]"
select select "37330"
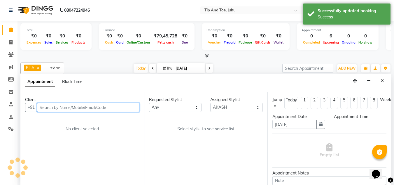
select select "780"
select select "2530"
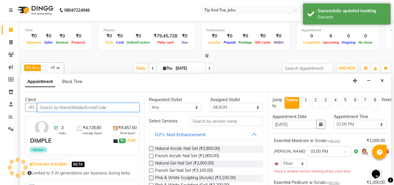
scroll to position [97, 0]
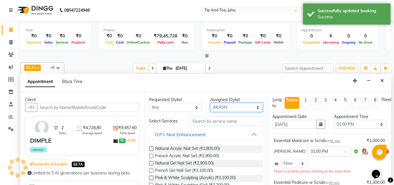
click at [212, 110] on select "Select AJAY UTKAR AKASH AKSHATA Angeli kharei AZHAR BILAL DANISH DHANSHREE KEIS…" at bounding box center [236, 107] width 53 height 9
select select "87956"
click at [210, 103] on select "Select AJAY UTKAR AKASH AKSHATA Angeli kharei AZHAR BILAL DANISH DHANSHREE KEIS…" at bounding box center [236, 107] width 53 height 9
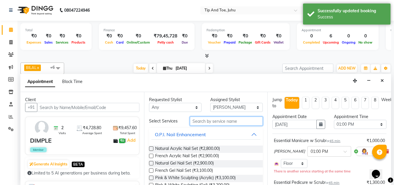
click at [217, 123] on input "text" at bounding box center [226, 120] width 73 height 9
type input "R"
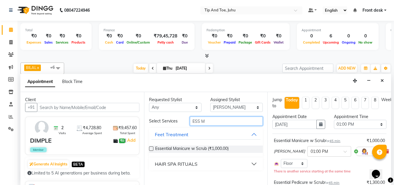
type input "ESS M"
click at [153, 149] on label at bounding box center [151, 148] width 4 height 4
click at [153, 149] on input "checkbox" at bounding box center [151, 149] width 4 height 4
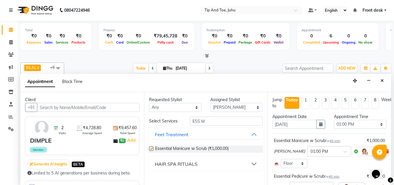
checkbox input "false"
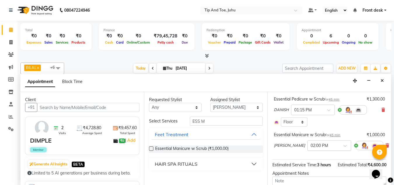
scroll to position [117, 0]
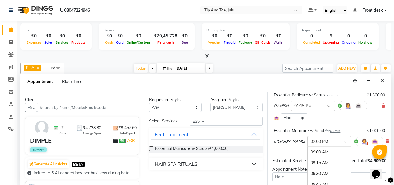
click at [337, 140] on div at bounding box center [329, 141] width 43 height 6
click at [308, 166] on div "01:30 PM" at bounding box center [329, 165] width 43 height 11
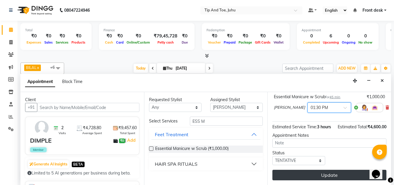
scroll to position [162, 0]
click at [328, 169] on button "Update" at bounding box center [329, 174] width 114 height 11
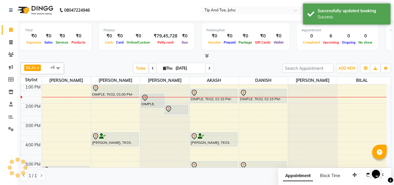
scroll to position [0, 0]
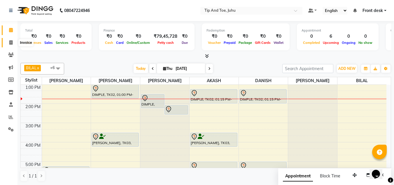
click at [12, 42] on icon at bounding box center [10, 42] width 3 height 4
select select "5516"
select select "service"
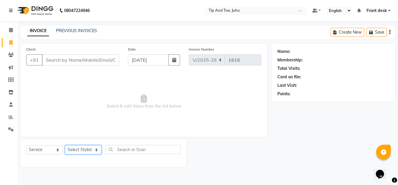
click at [84, 150] on select "Select Stylist" at bounding box center [83, 149] width 36 height 9
select select "37351"
click at [65, 145] on select "Select Stylist AJAY UTKAR AKASH AKSHATA Angeli kharei AZHAR BILAL DANISH DHANSH…" at bounding box center [83, 149] width 36 height 9
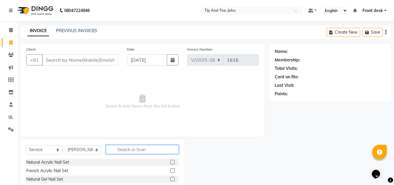
click at [134, 147] on input "text" at bounding box center [142, 149] width 73 height 9
type input "REMO"
click at [172, 179] on label at bounding box center [172, 178] width 4 height 4
click at [172, 179] on input "checkbox" at bounding box center [172, 179] width 4 height 4
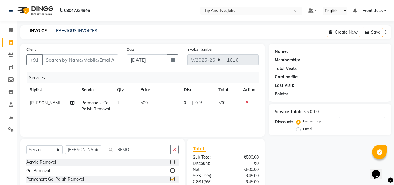
checkbox input "false"
click at [103, 61] on input "Client" at bounding box center [80, 59] width 76 height 11
click at [90, 104] on span "Permanent Gel Polish Removal" at bounding box center [95, 105] width 29 height 11
select select "37351"
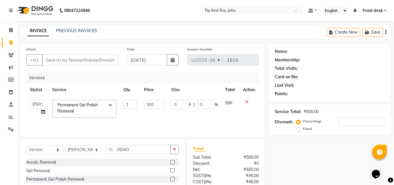
click at [90, 104] on span "Permanent Gel Polish Removal" at bounding box center [77, 107] width 40 height 11
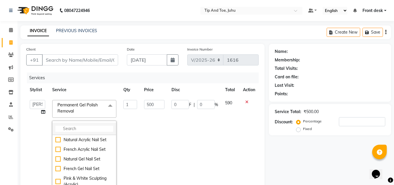
click at [81, 126] on input "multiselect-search" at bounding box center [84, 128] width 58 height 6
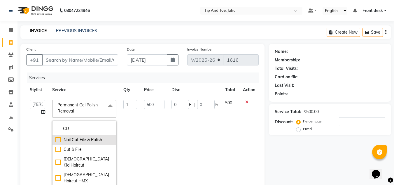
type input "CUT"
click at [56, 139] on div "Nail Cut File & Polish" at bounding box center [84, 140] width 58 height 6
checkbox input "true"
type input "400"
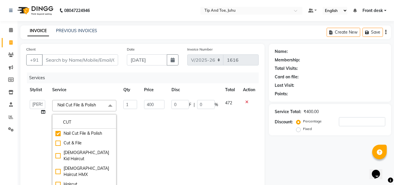
click at [171, 140] on td "0 F | 0 %" at bounding box center [195, 142] width 54 height 93
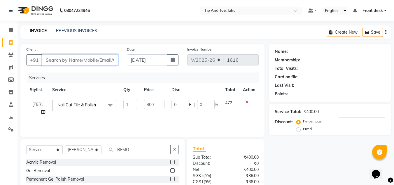
click at [109, 61] on input "Client" at bounding box center [80, 59] width 76 height 11
type input "9"
type input "0"
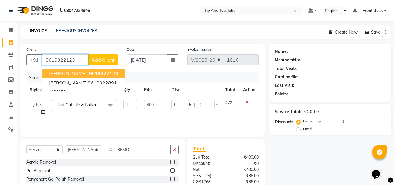
type input "9619322123"
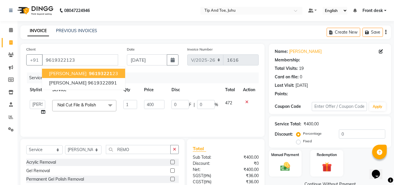
type input "80"
type input "20"
select select "1: Object"
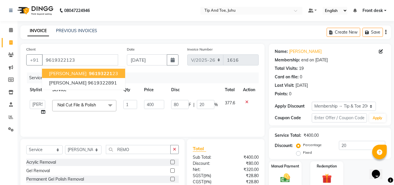
click at [106, 71] on button "EKTA 96193221 23" at bounding box center [83, 73] width 83 height 9
type input "0"
type input "80"
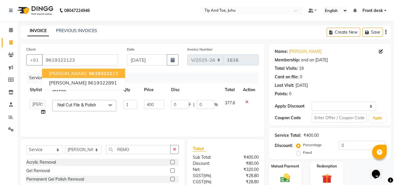
type input "20"
select select "1: Object"
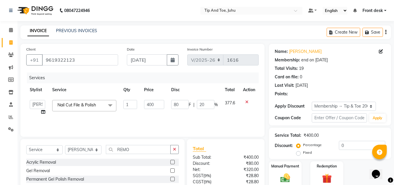
type input "20"
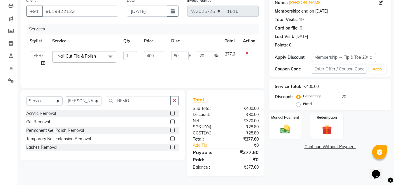
click at [288, 167] on div "Name: Ekta Membership: end on 09-08-2027 Total Visits: 19 Card on file: 0 Last …" at bounding box center [332, 85] width 127 height 181
click at [289, 153] on div "Name: Ekta Membership: end on 09-08-2027 Total Visits: 19 Card on file: 0 Last …" at bounding box center [332, 85] width 127 height 181
click at [299, 163] on div "Name: Ekta Membership: end on 09-08-2027 Total Visits: 19 Card on file: 0 Last …" at bounding box center [332, 85] width 127 height 181
drag, startPoint x: 45, startPoint y: 11, endPoint x: 75, endPoint y: 11, distance: 30.0
click at [75, 11] on input "9619322123" at bounding box center [80, 11] width 76 height 11
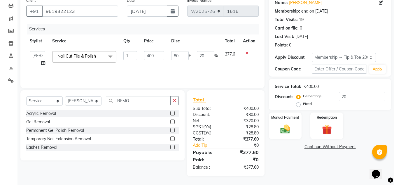
click at [10, 113] on div "Calendar Invoice Clients Marketing Members Inventory Staff Reports Settings Com…" at bounding box center [39, 72] width 79 height 208
click at [285, 129] on img at bounding box center [285, 129] width 16 height 12
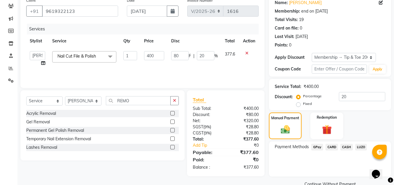
scroll to position [61, 0]
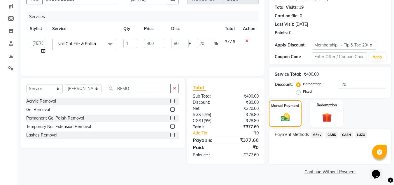
click at [320, 134] on span "GPay" at bounding box center [317, 134] width 12 height 7
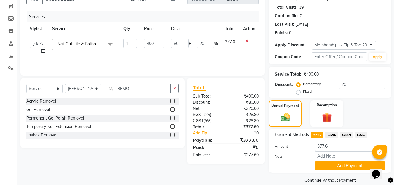
drag, startPoint x: 331, startPoint y: 163, endPoint x: 335, endPoint y: 130, distance: 32.9
click at [332, 162] on button "Add Payment" at bounding box center [350, 165] width 71 height 9
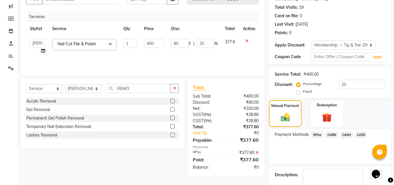
scroll to position [94, 0]
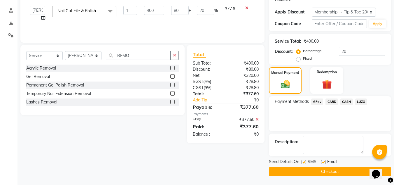
click at [305, 161] on label at bounding box center [304, 162] width 4 height 4
click at [305, 161] on input "checkbox" at bounding box center [304, 162] width 4 height 4
checkbox input "false"
click at [324, 162] on label at bounding box center [323, 162] width 4 height 4
click at [324, 162] on input "checkbox" at bounding box center [323, 162] width 4 height 4
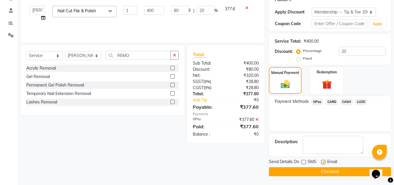
checkbox input "false"
click at [326, 174] on button "Checkout" at bounding box center [330, 171] width 122 height 9
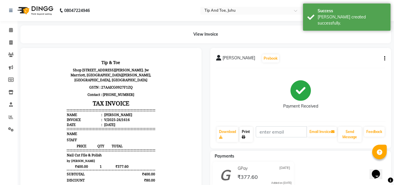
click at [243, 133] on link "Print" at bounding box center [246, 134] width 13 height 15
click at [11, 30] on icon at bounding box center [11, 30] width 4 height 4
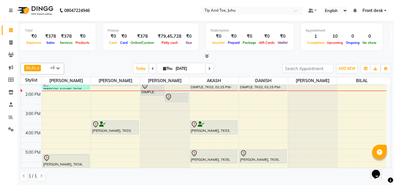
scroll to position [80, 0]
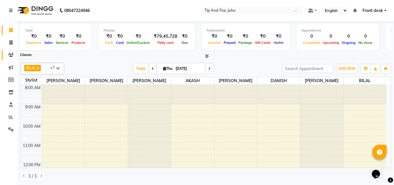
drag, startPoint x: 0, startPoint y: 0, endPoint x: 10, endPoint y: 55, distance: 56.3
click at [10, 55] on icon at bounding box center [11, 55] width 6 height 4
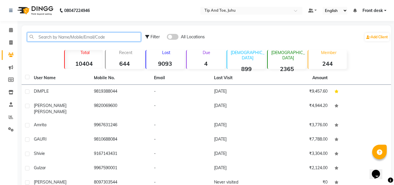
click at [70, 38] on input "text" at bounding box center [84, 36] width 114 height 9
paste input "9619322123"
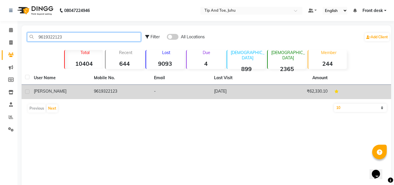
type input "9619322123"
click at [30, 89] on td "EKTA" at bounding box center [60, 92] width 60 height 14
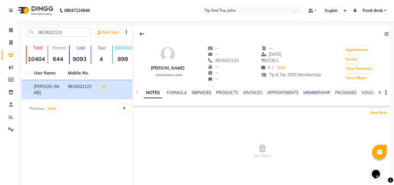
click at [198, 92] on link "SERVICES" at bounding box center [202, 92] width 20 height 5
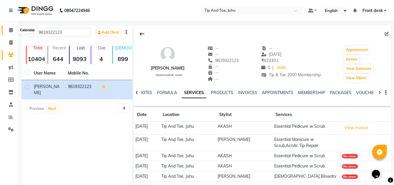
click at [9, 29] on icon at bounding box center [11, 30] width 4 height 4
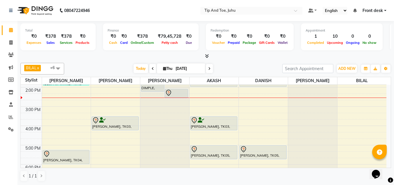
scroll to position [117, 0]
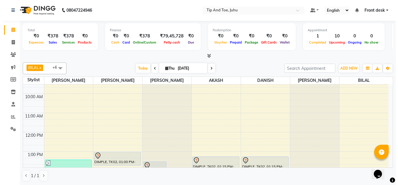
scroll to position [58, 0]
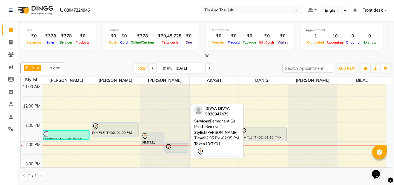
click at [171, 146] on icon at bounding box center [168, 147] width 5 height 6
select select "7"
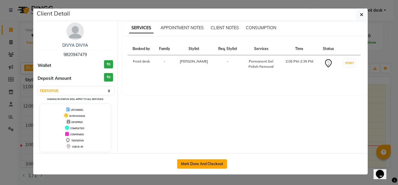
click at [188, 163] on button "Mark Done And Checkout" at bounding box center [202, 163] width 50 height 9
select select "service"
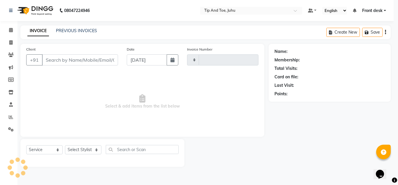
select select "3"
type input "1617"
select select "5516"
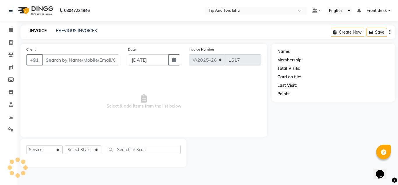
type input "9820947479"
select select "87956"
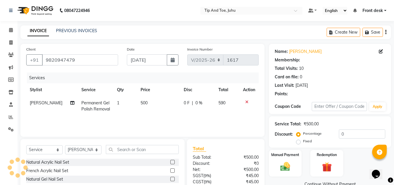
type input "20"
select select "1: Object"
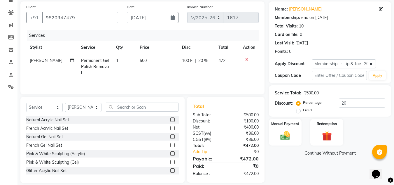
scroll to position [49, 0]
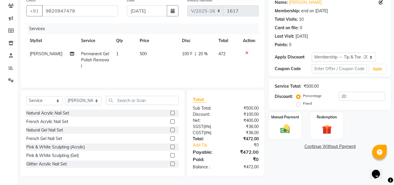
click at [317, 173] on div "Name: Divya Divya Membership: end on 01-04-2027 Total Visits: 10 Card on file: …" at bounding box center [332, 85] width 127 height 181
click at [285, 134] on img at bounding box center [285, 129] width 16 height 12
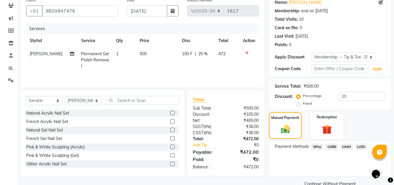
click at [347, 147] on span "CASH" at bounding box center [346, 146] width 13 height 7
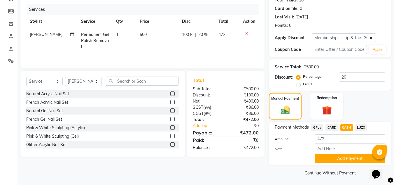
scroll to position [69, 0]
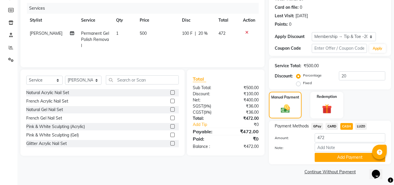
click at [38, 32] on span "[PERSON_NAME]" at bounding box center [46, 33] width 33 height 5
select select "87956"
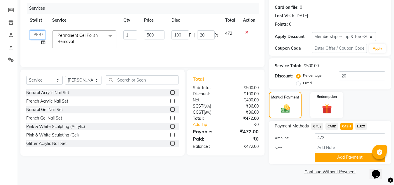
click at [39, 35] on select "AJAY UTKAR AKASH AKSHATA Angeli kharei AZHAR BILAL DANISH DHANSHREE Front desk …" at bounding box center [37, 34] width 15 height 9
select select "37351"
click at [204, 165] on div "Client +91 9820947479 Date 04-09-2025 Invoice Number V/2025 V/2025-26 1617 Serv…" at bounding box center [142, 75] width 253 height 202
click at [341, 158] on button "Add Payment" at bounding box center [350, 157] width 71 height 9
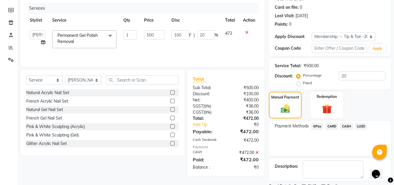
scroll to position [94, 0]
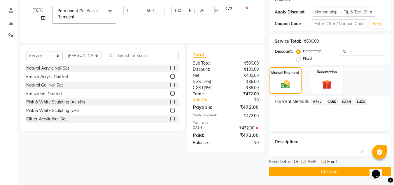
click at [303, 162] on label at bounding box center [304, 162] width 4 height 4
click at [303, 162] on input "checkbox" at bounding box center [304, 162] width 4 height 4
checkbox input "false"
click at [324, 162] on label at bounding box center [323, 162] width 4 height 4
click at [324, 162] on input "checkbox" at bounding box center [323, 162] width 4 height 4
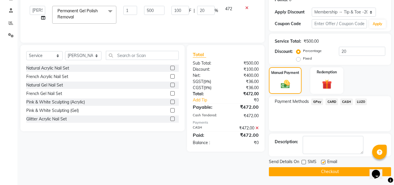
checkbox input "false"
click at [317, 172] on button "Checkout" at bounding box center [330, 171] width 122 height 9
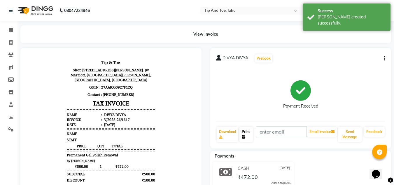
click at [246, 132] on link "Print" at bounding box center [246, 134] width 13 height 15
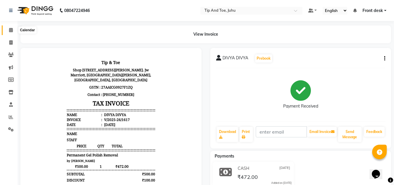
click at [11, 31] on icon at bounding box center [11, 30] width 4 height 4
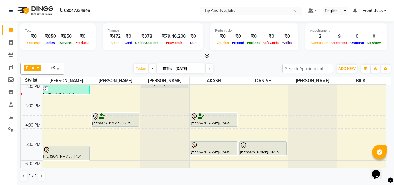
scroll to position [88, 0]
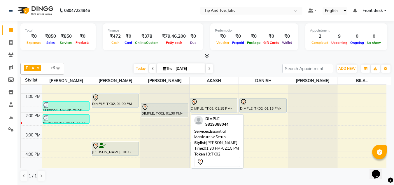
click at [163, 112] on div "DIMPLE, TK02, 01:30 PM-02:15 PM, Essential Manicure w Scrub" at bounding box center [164, 109] width 47 height 13
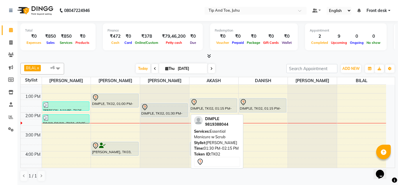
select select "7"
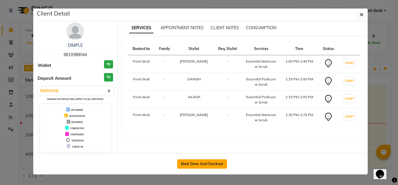
click at [194, 162] on button "Mark Done And Checkout" at bounding box center [202, 163] width 50 height 9
select select "5516"
select select "service"
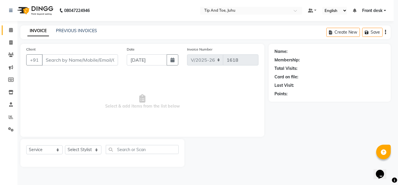
select select "3"
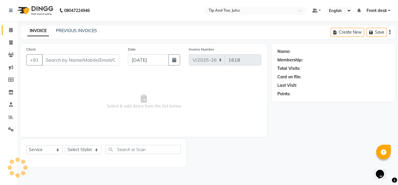
type input "9819388044"
select select "87956"
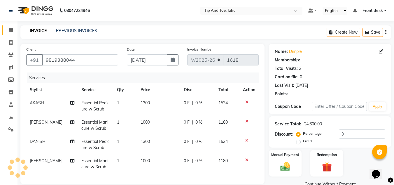
select select "1: Object"
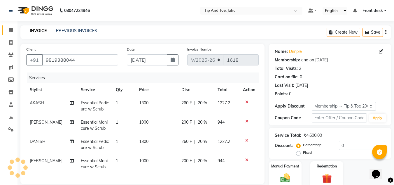
type input "20"
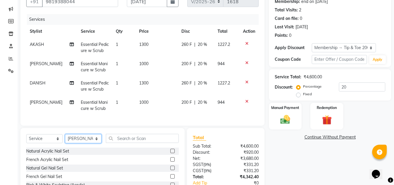
click at [87, 143] on select "Select Stylist AJAY UTKAR AKASH AKSHATA Angeli kharei AZHAR BILAL DANISH DHANSH…" at bounding box center [83, 138] width 36 height 9
select select "37337"
click at [65, 138] on select "Select Stylist AJAY UTKAR AKASH AKSHATA Angeli kharei AZHAR BILAL DANISH DHANSH…" at bounding box center [83, 138] width 36 height 9
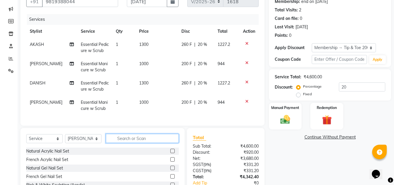
click at [135, 143] on input "text" at bounding box center [142, 138] width 73 height 9
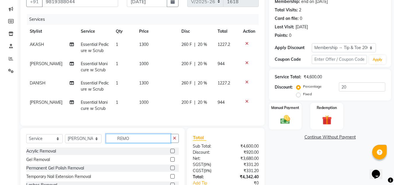
type input "REMO"
click at [173, 170] on label at bounding box center [172, 167] width 4 height 4
click at [173, 170] on input "checkbox" at bounding box center [172, 168] width 4 height 4
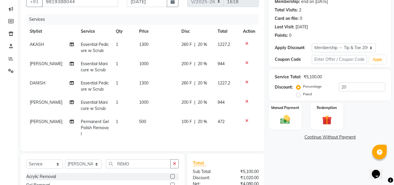
checkbox input "false"
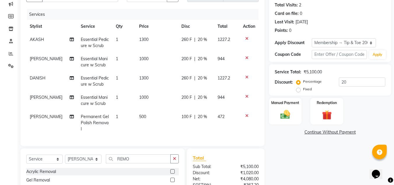
scroll to position [63, 0]
